Goal: Information Seeking & Learning: Learn about a topic

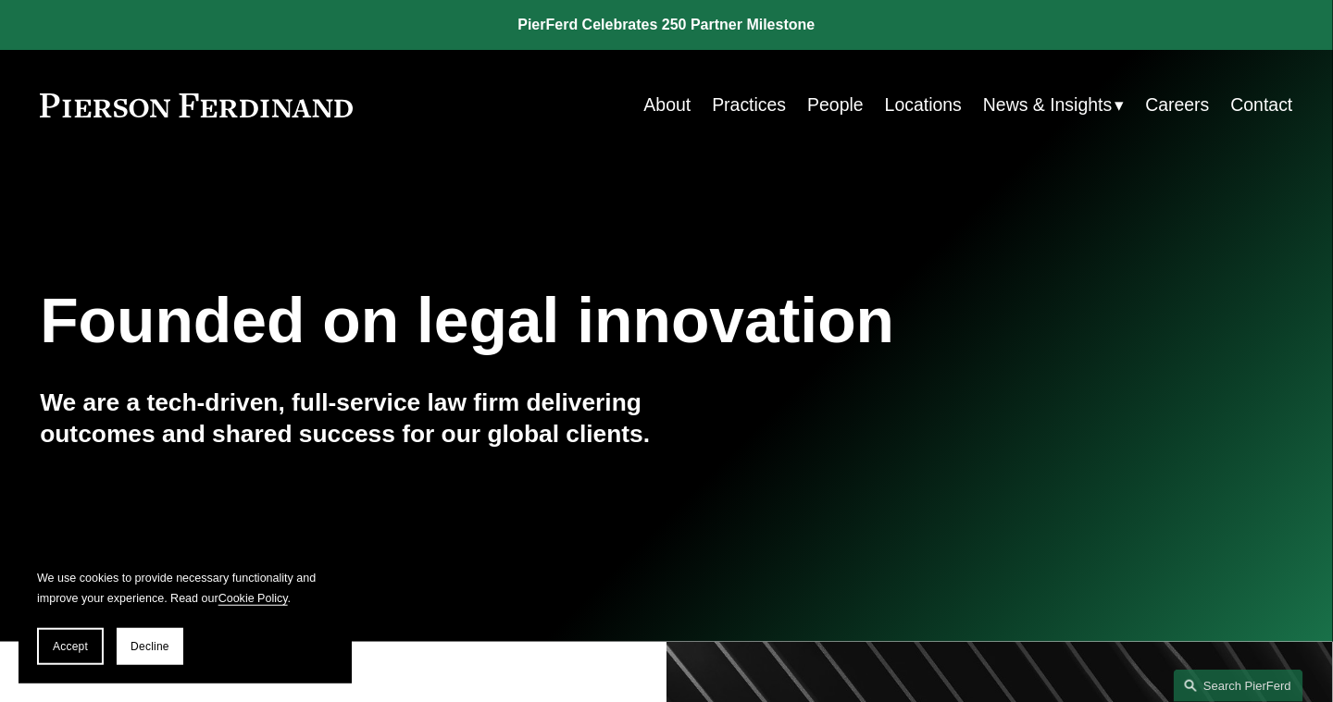
click at [822, 97] on link "People" at bounding box center [835, 105] width 56 height 36
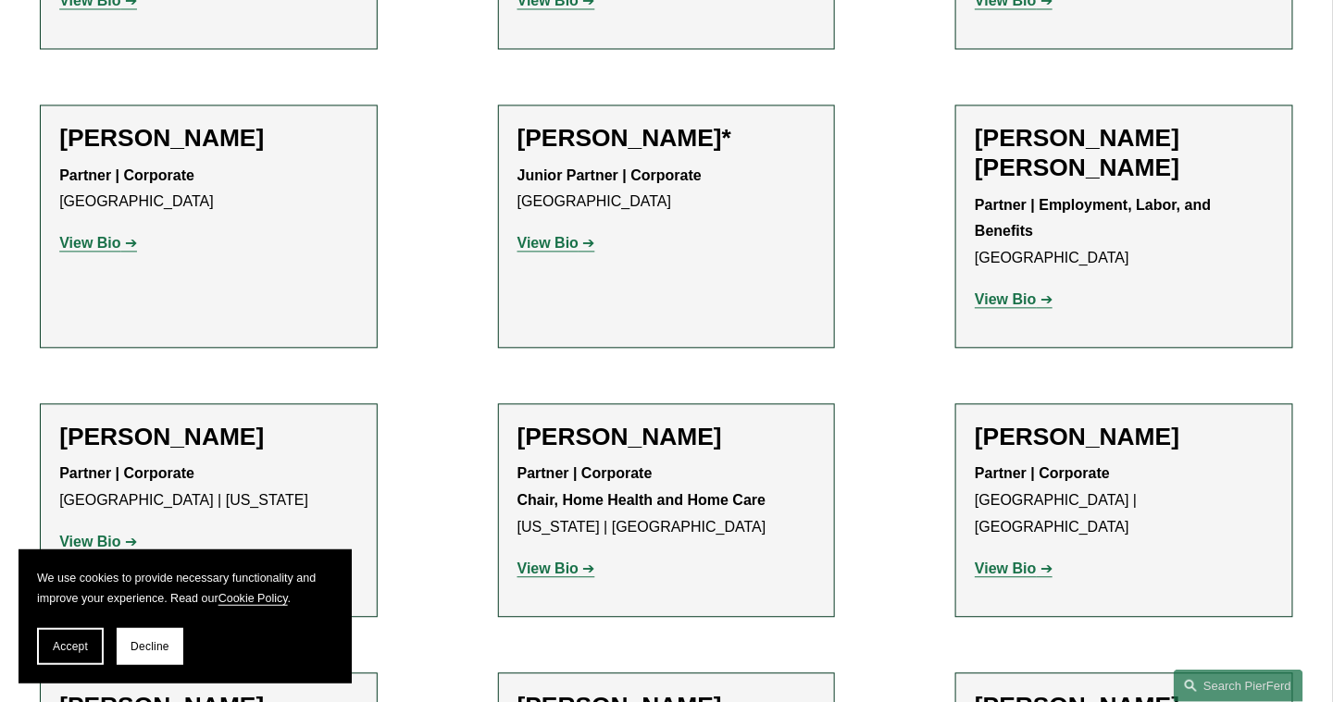
scroll to position [1481, 0]
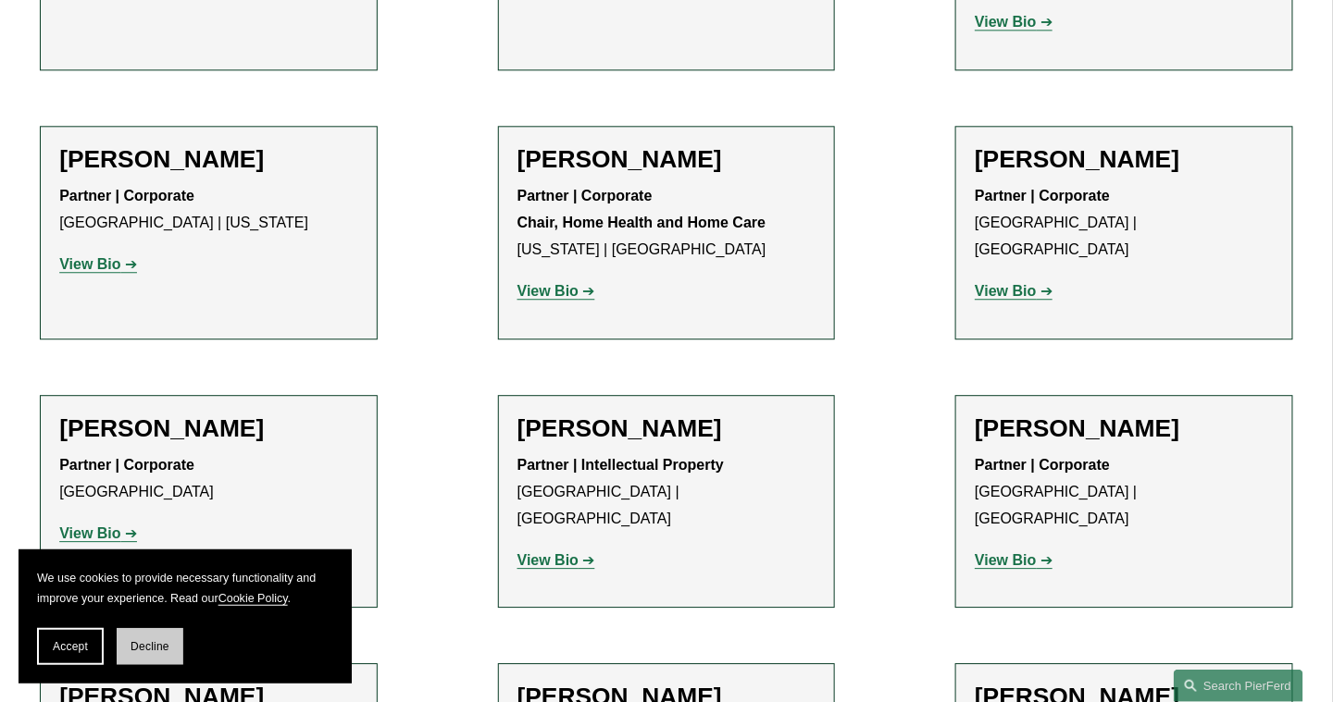
click at [153, 646] on span "Decline" at bounding box center [149, 646] width 39 height 13
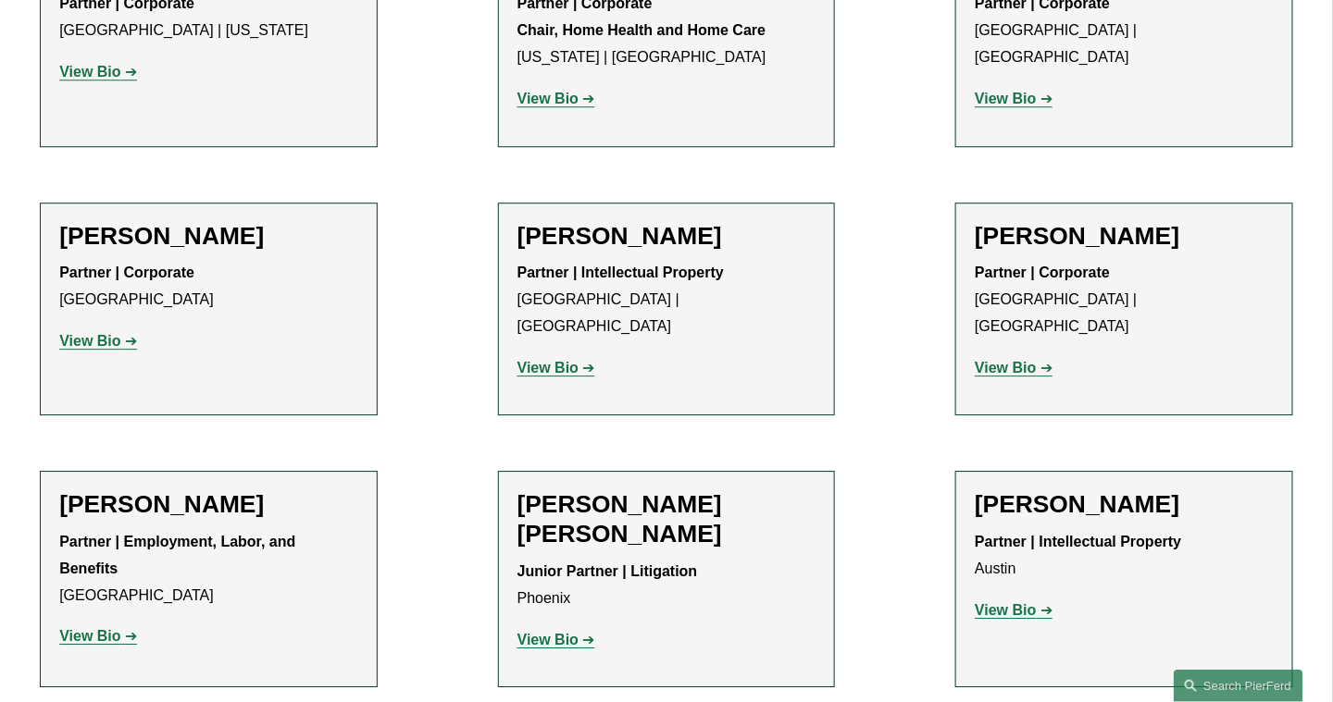
scroll to position [1851, 0]
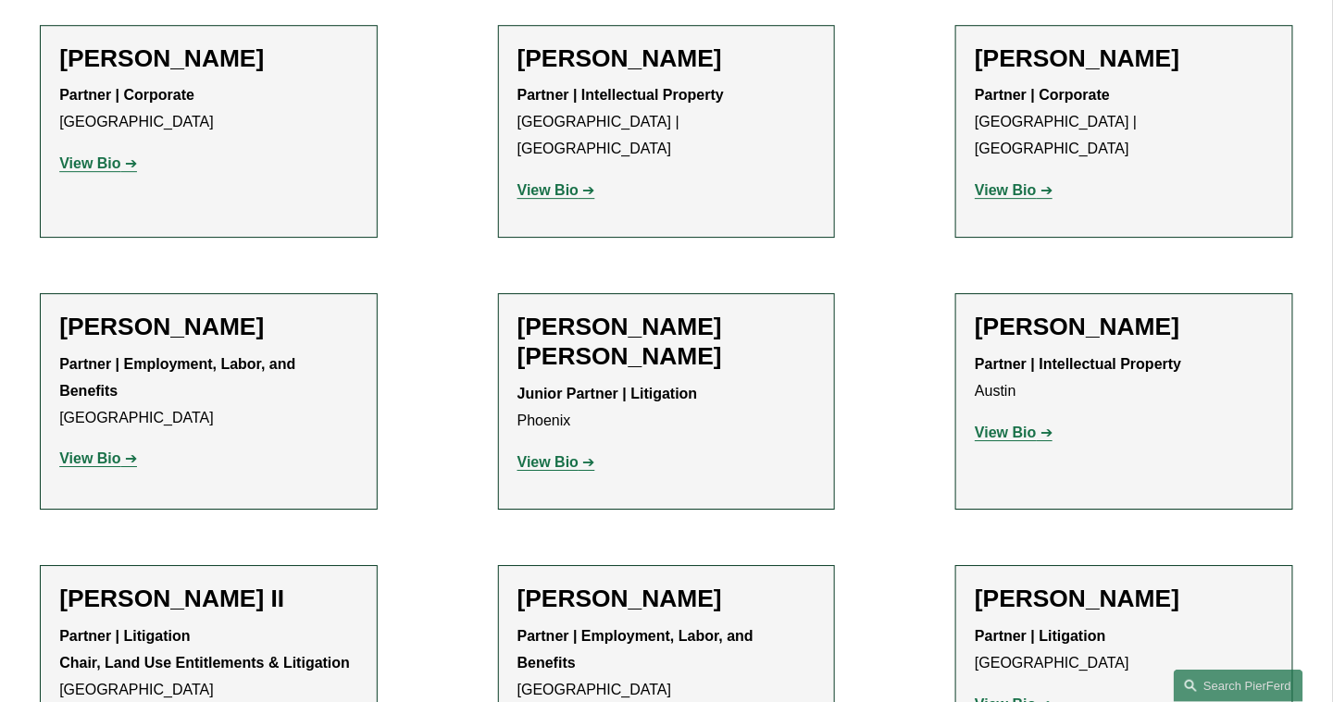
click at [1029, 697] on strong "View Bio" at bounding box center [1005, 705] width 61 height 16
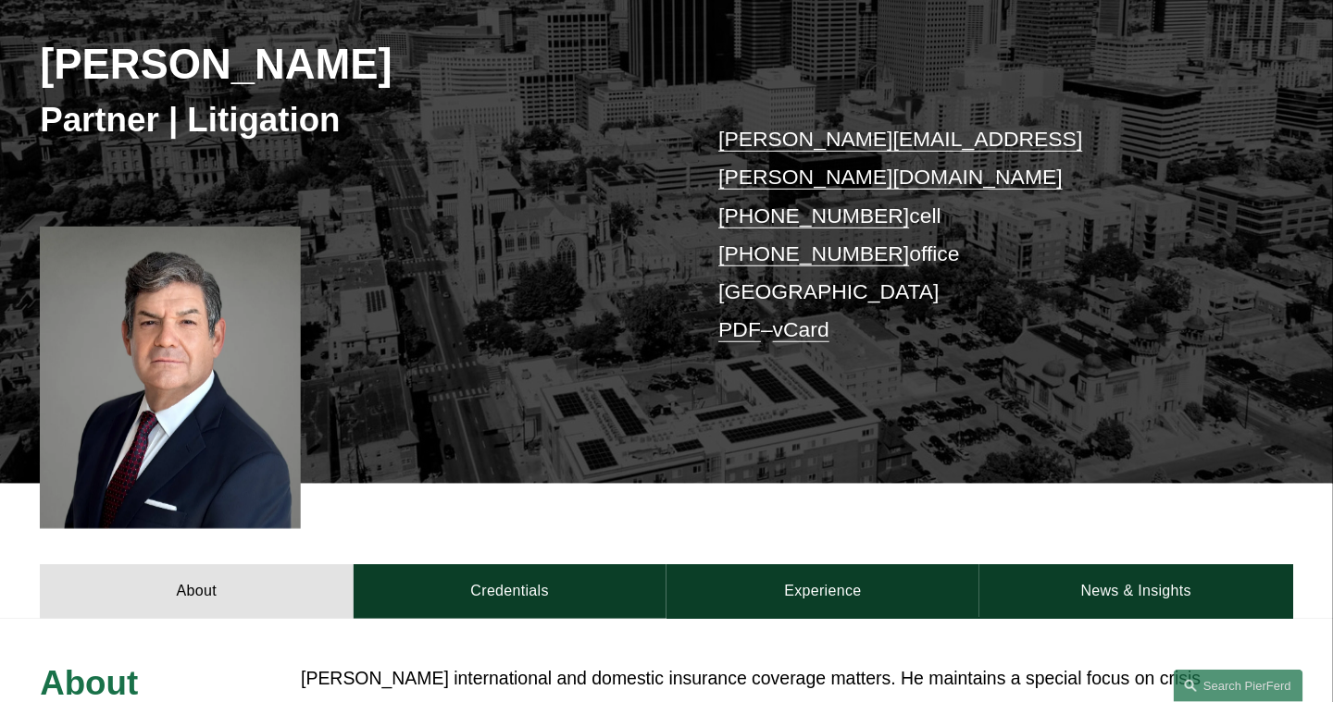
scroll to position [370, 0]
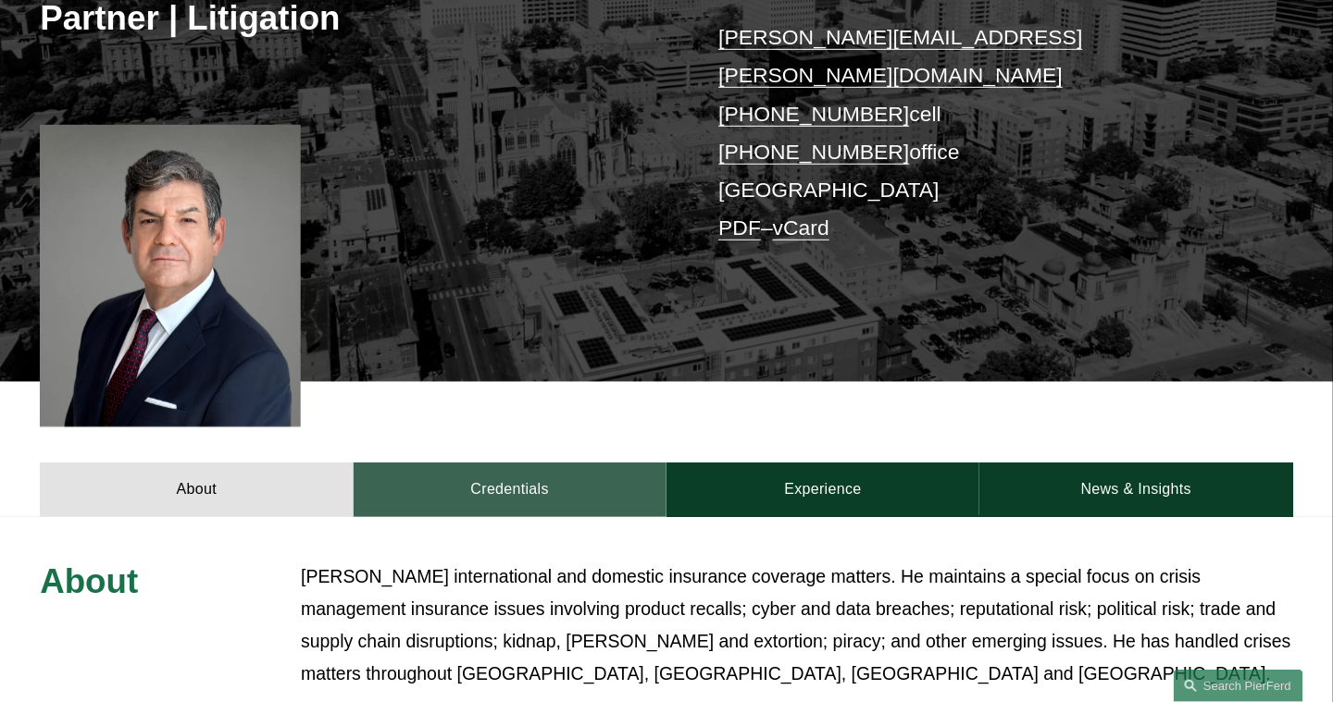
click at [531, 463] on link "Credentials" at bounding box center [510, 490] width 313 height 54
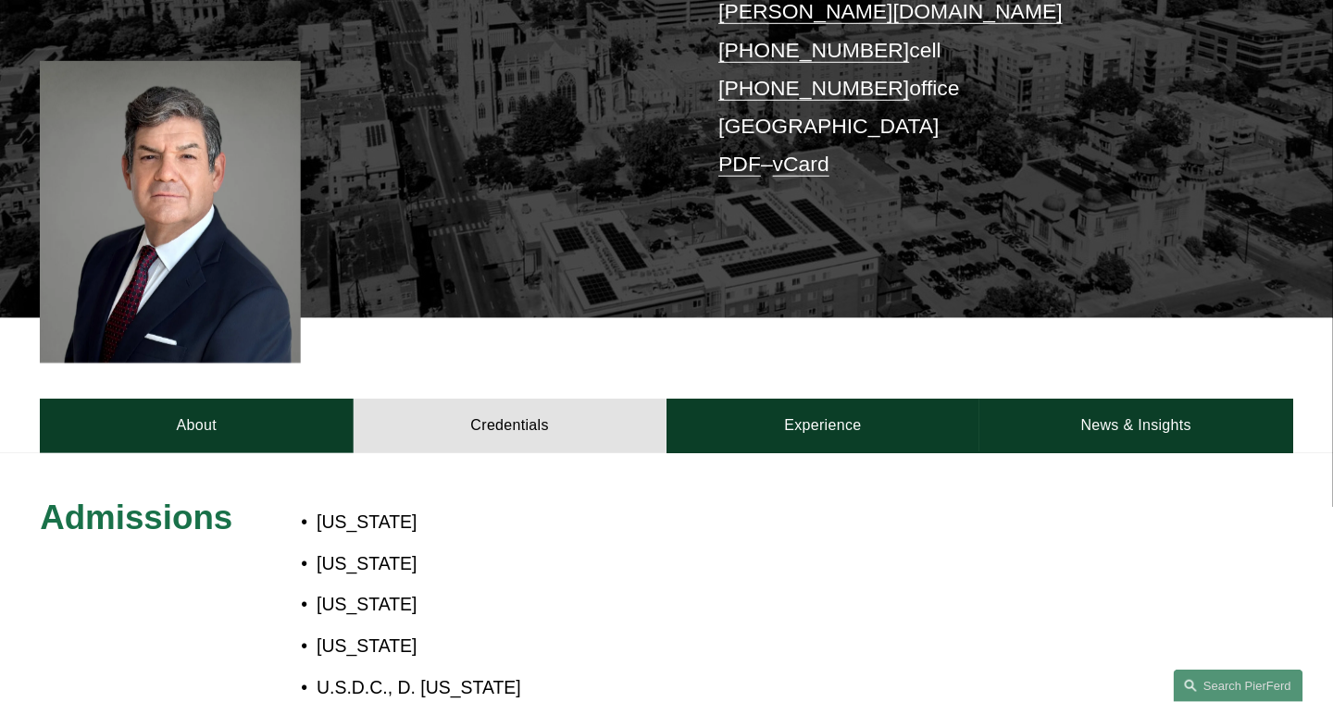
scroll to position [463, 0]
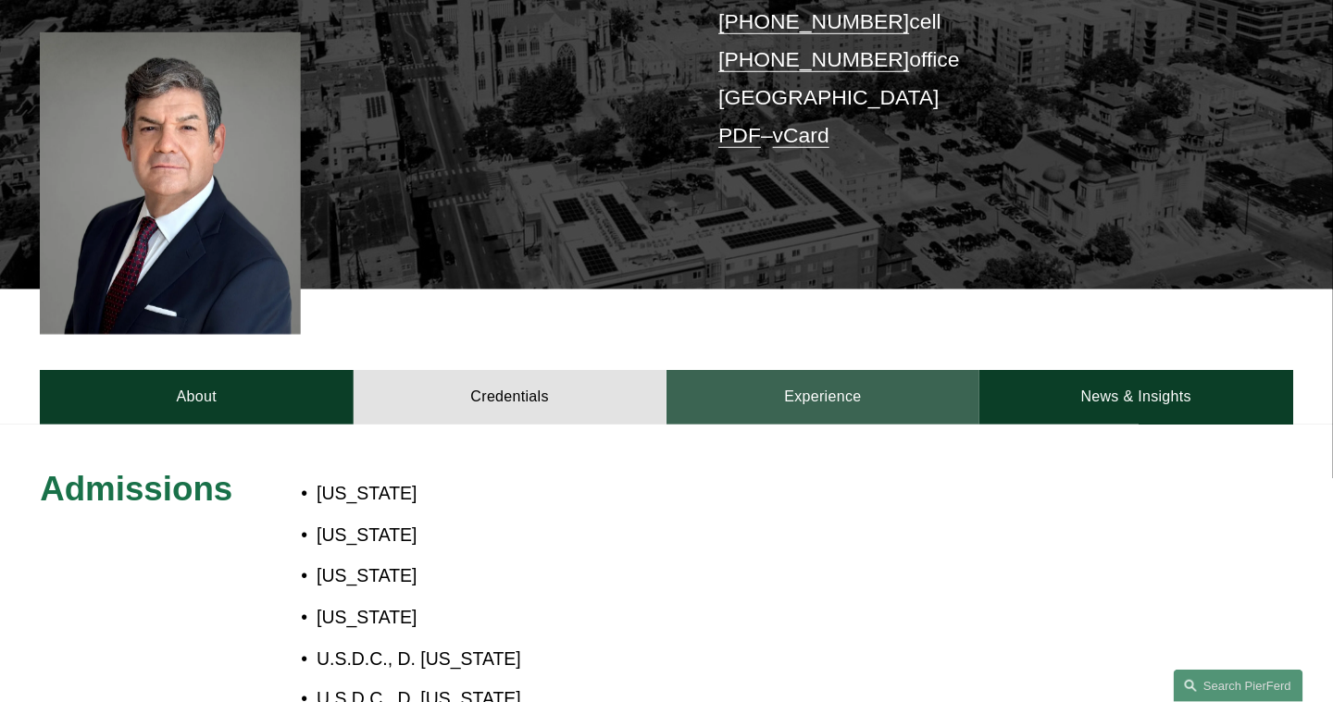
click at [806, 370] on link "Experience" at bounding box center [822, 397] width 313 height 54
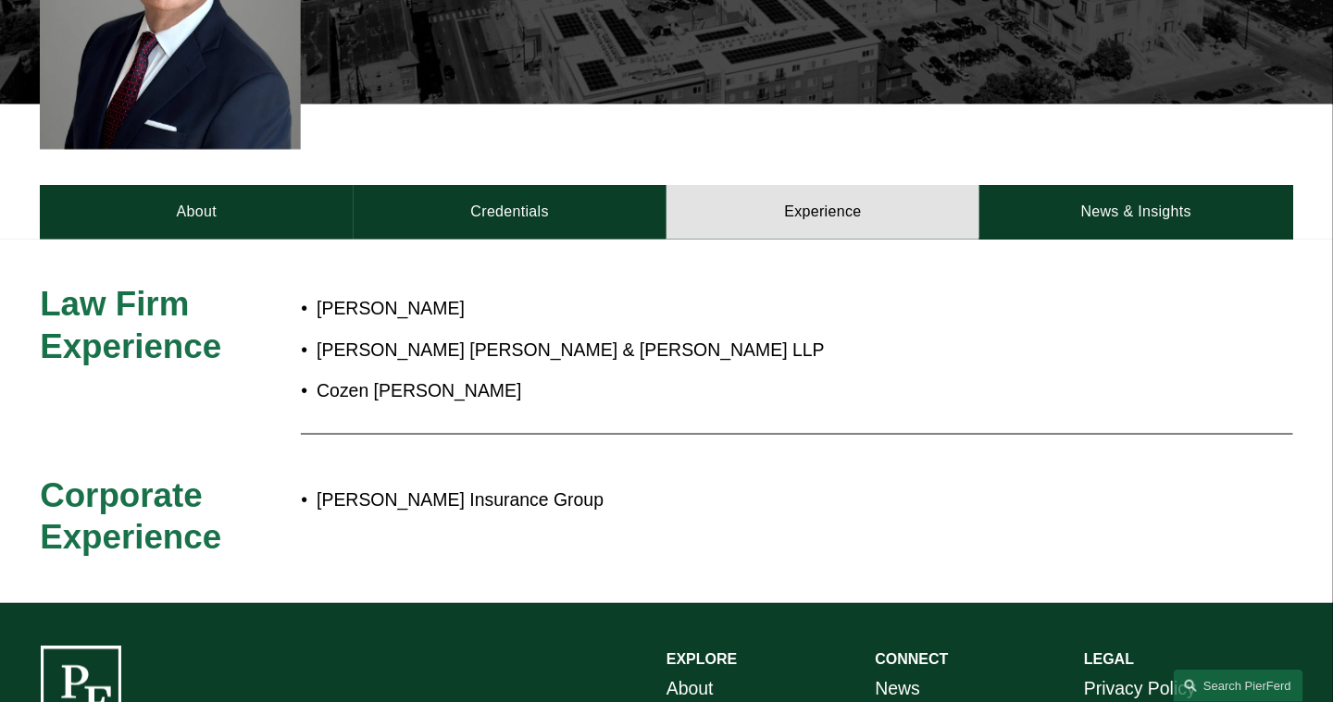
scroll to position [278, 0]
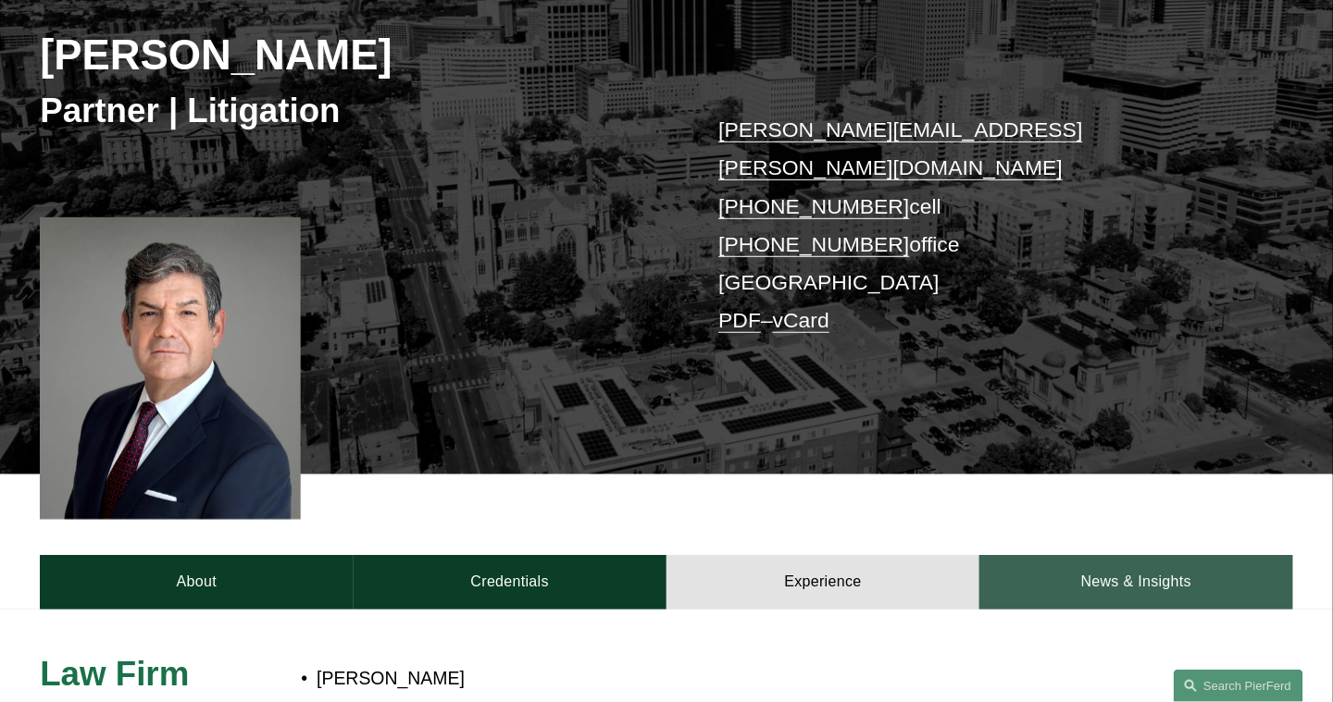
click at [1112, 555] on link "News & Insights" at bounding box center [1135, 582] width 313 height 54
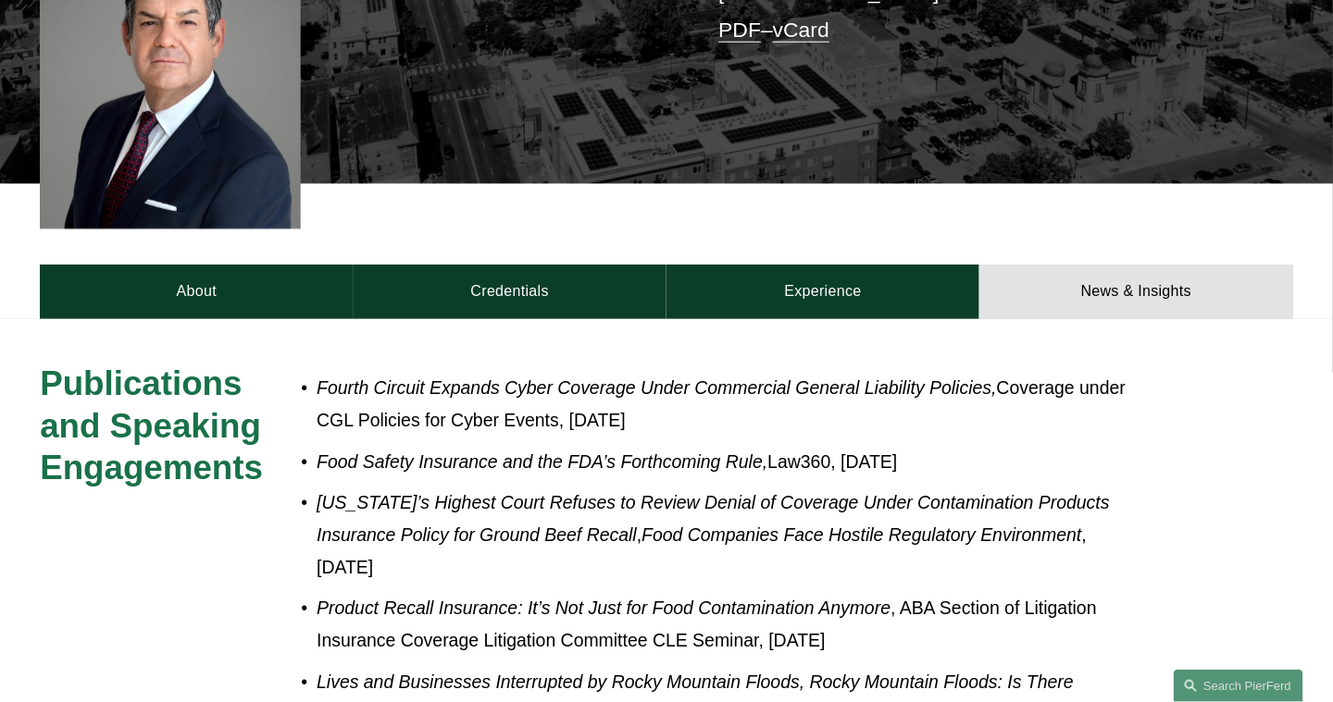
scroll to position [463, 0]
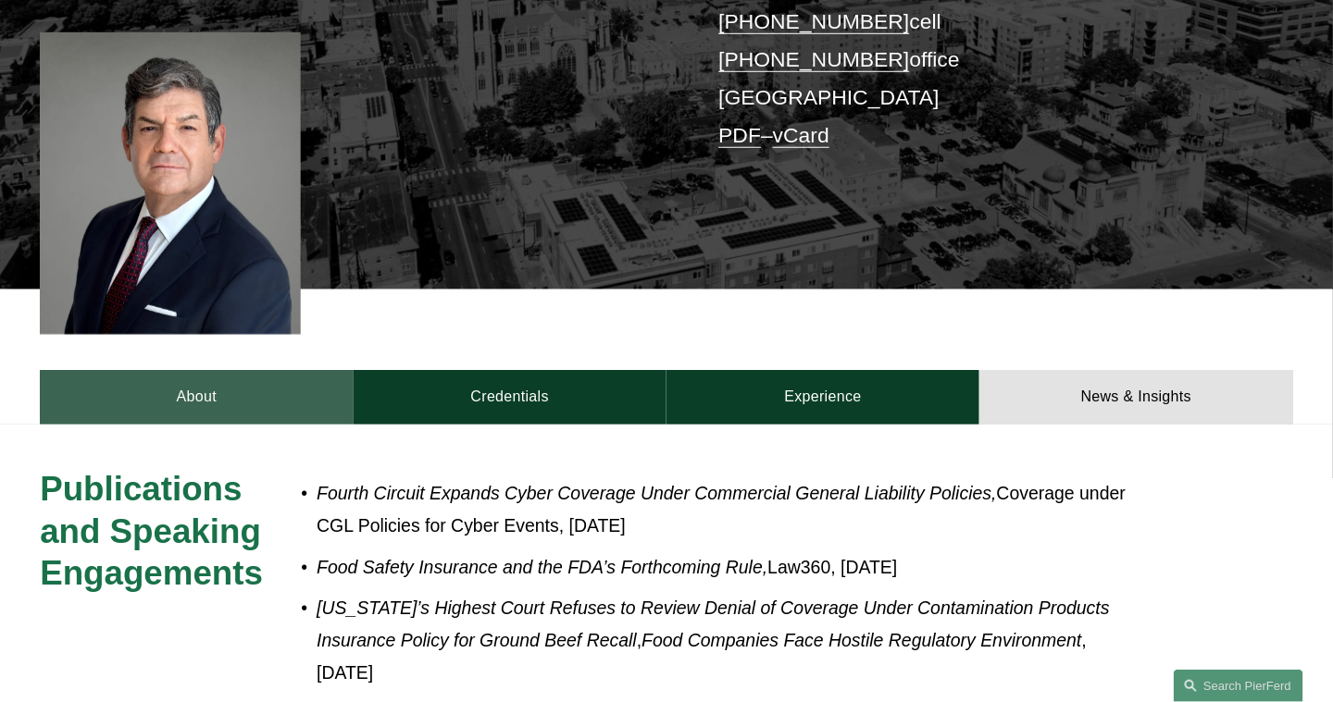
click at [198, 370] on link "About" at bounding box center [196, 397] width 313 height 54
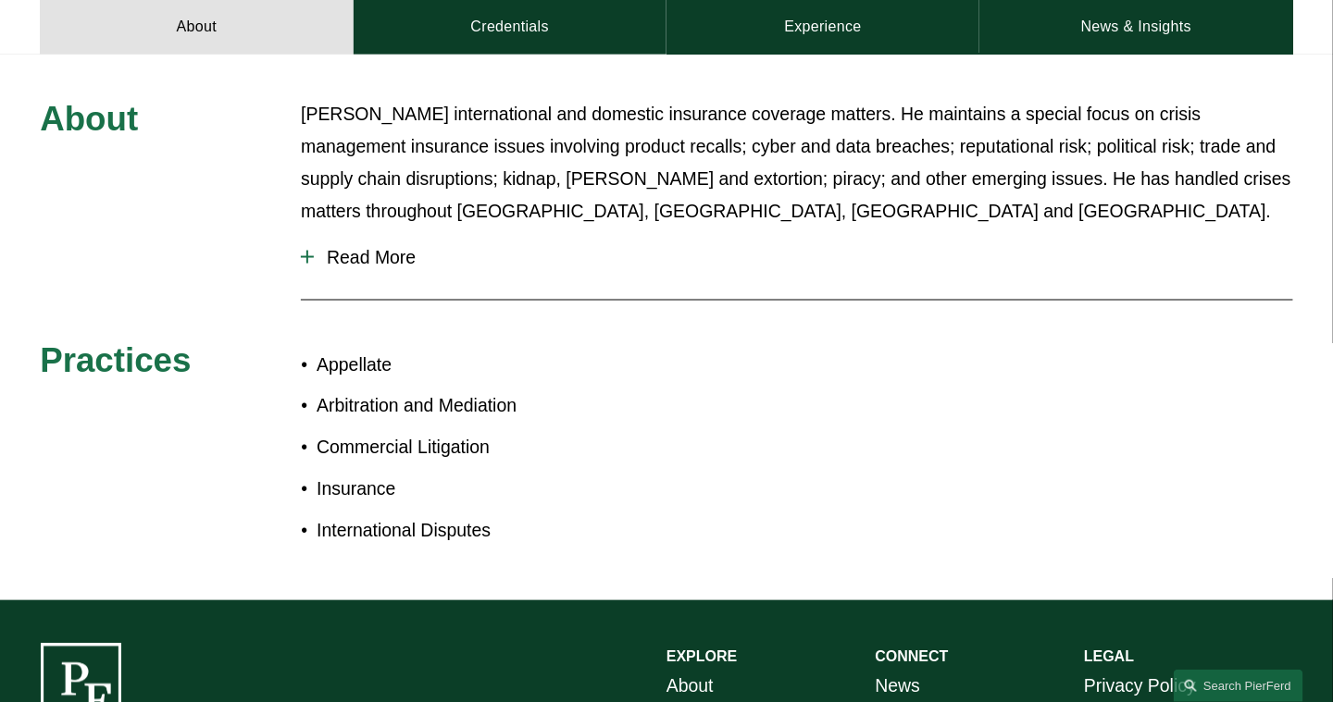
scroll to position [93, 0]
